Goal: Task Accomplishment & Management: Complete application form

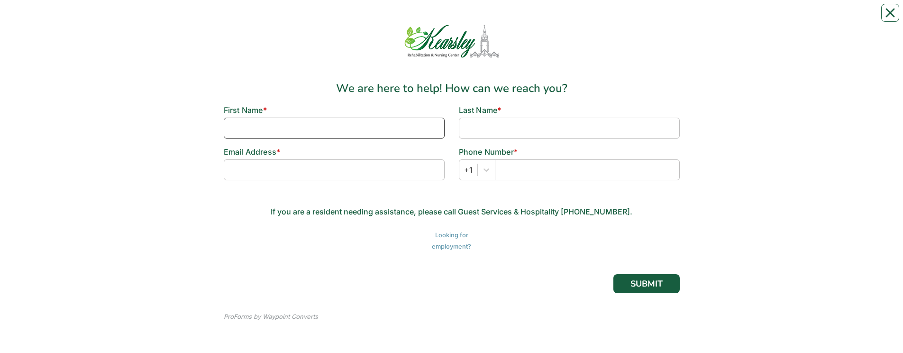
click at [298, 127] on input at bounding box center [334, 128] width 221 height 21
type input "Mai"
type input "Tien"
type input "[EMAIL_ADDRESS][DOMAIN_NAME]"
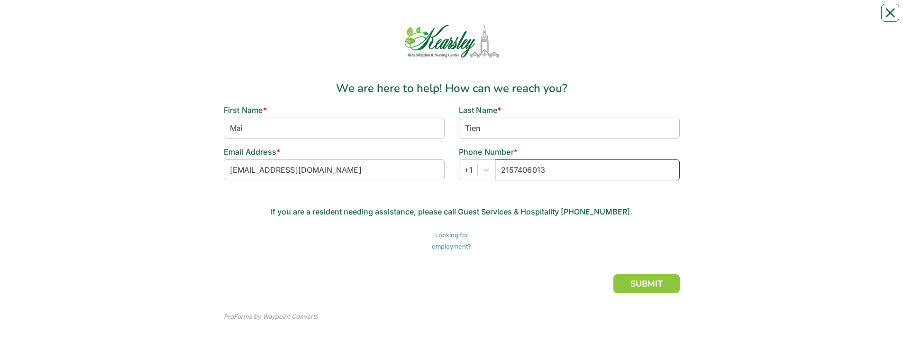
type input "2157406013"
click at [635, 282] on button "SUBMIT" at bounding box center [647, 283] width 66 height 19
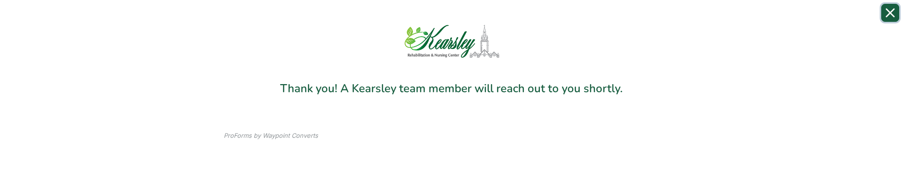
click at [896, 13] on button "Close" at bounding box center [891, 13] width 18 height 18
